Goal: Transaction & Acquisition: Purchase product/service

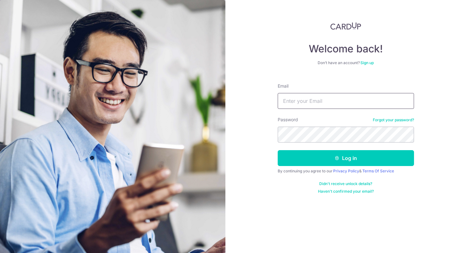
click at [315, 100] on input "Email" at bounding box center [346, 101] width 136 height 16
type input "[EMAIL_ADDRESS][DOMAIN_NAME]"
click at [278, 150] on button "Log in" at bounding box center [346, 158] width 136 height 16
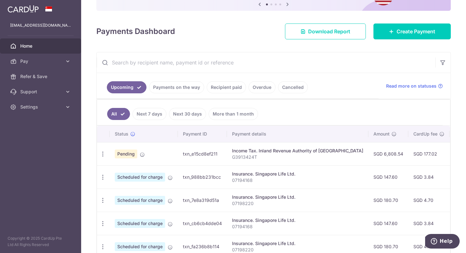
scroll to position [70, 0]
click at [122, 154] on span "Pending" at bounding box center [126, 154] width 23 height 9
click at [412, 30] on span "Create Payment" at bounding box center [416, 32] width 39 height 8
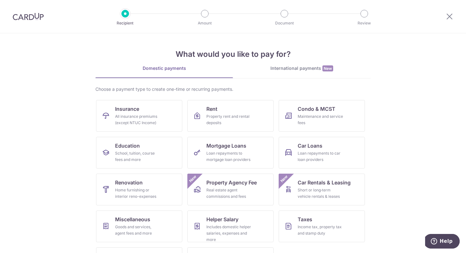
scroll to position [31, 0]
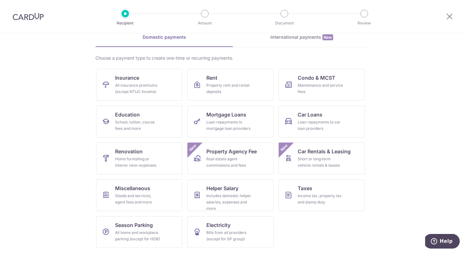
click at [281, 39] on div "International payments New" at bounding box center [302, 37] width 138 height 7
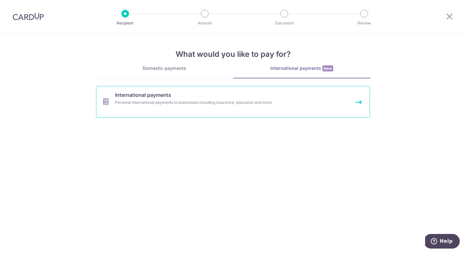
click at [162, 105] on div "Personal international payments to businesses including insurance, education an…" at bounding box center [224, 102] width 219 height 6
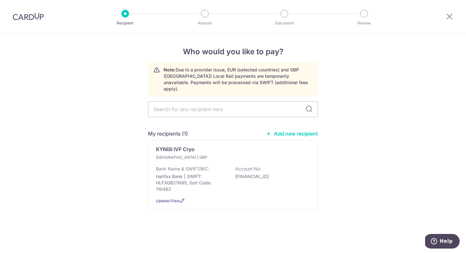
click at [273, 130] on link "Add new recipient" at bounding box center [292, 133] width 52 height 6
select select
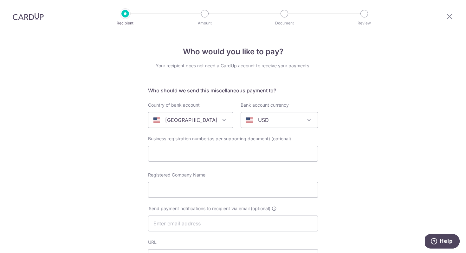
click at [203, 122] on div "United States" at bounding box center [186, 120] width 64 height 8
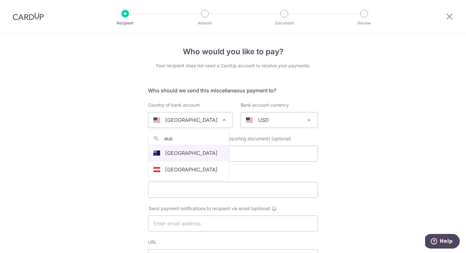
type input "aus"
select select "13"
select select "Australia"
select select
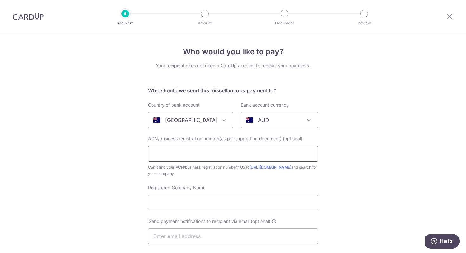
click at [192, 154] on input "text" at bounding box center [233, 154] width 170 height 16
